Goal: Task Accomplishment & Management: Use online tool/utility

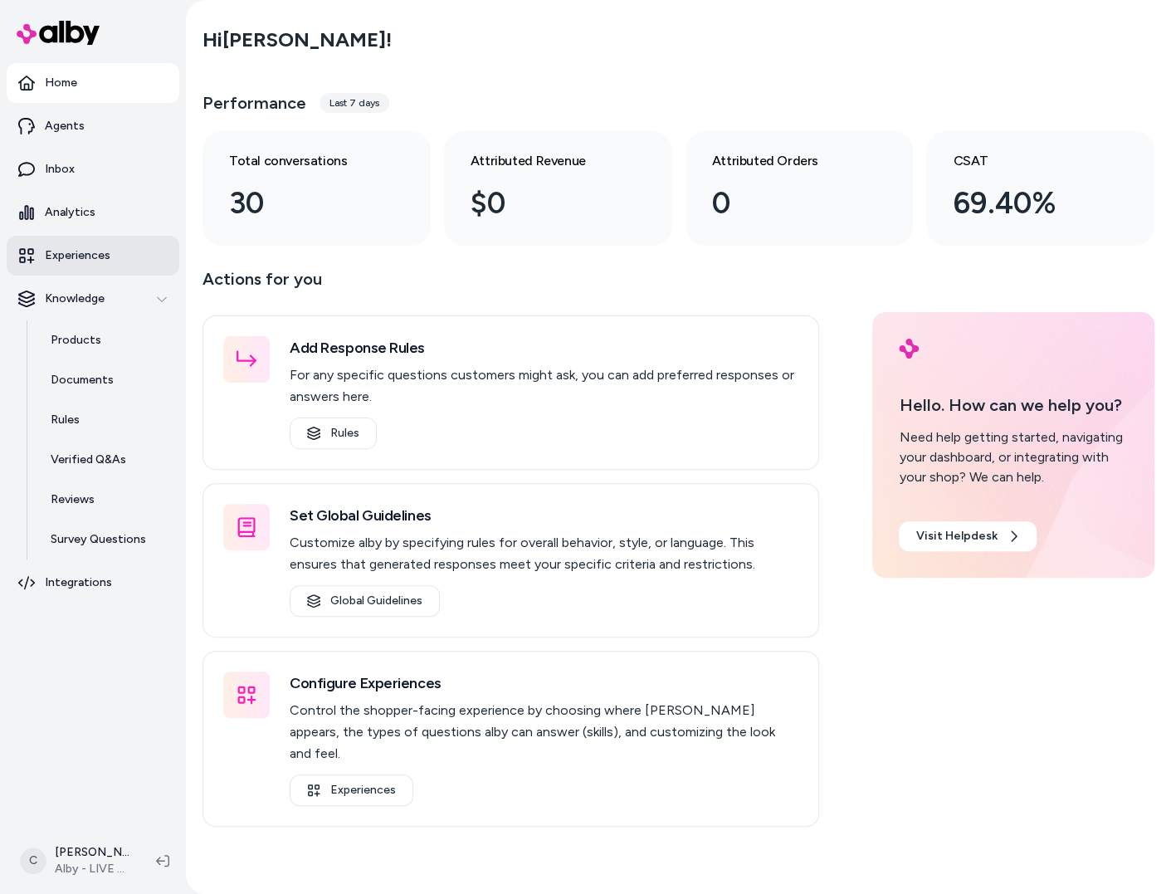
click at [93, 257] on p "Experiences" at bounding box center [78, 255] width 66 height 17
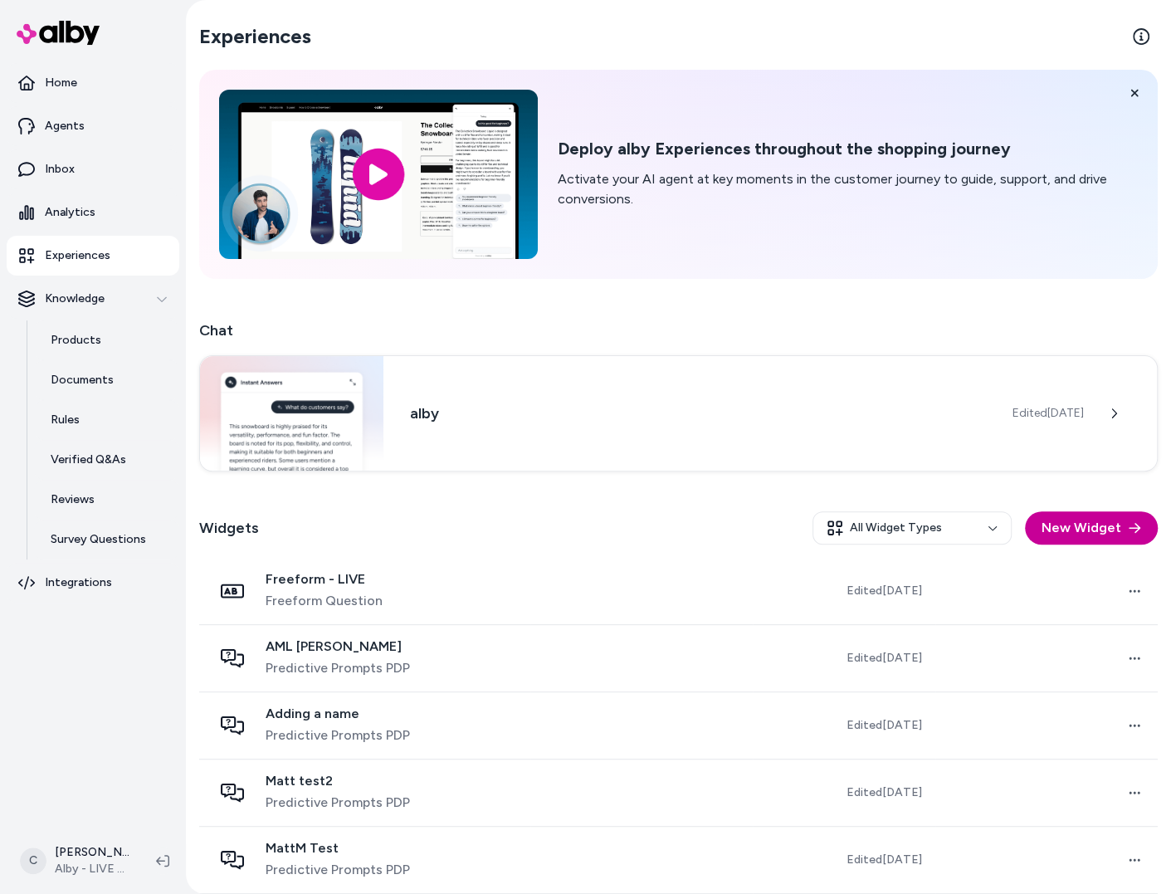
click at [1082, 518] on button "New Widget" at bounding box center [1091, 527] width 133 height 33
